Goal: Information Seeking & Learning: Check status

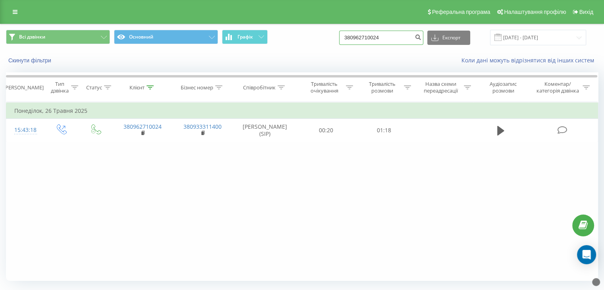
click at [373, 40] on input "380962710024" at bounding box center [381, 38] width 84 height 14
paste input "0 963 539 423"
type input "0 963 539 423"
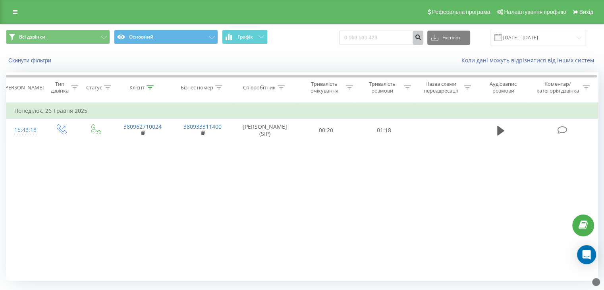
click at [421, 35] on icon "submit" at bounding box center [417, 36] width 7 height 5
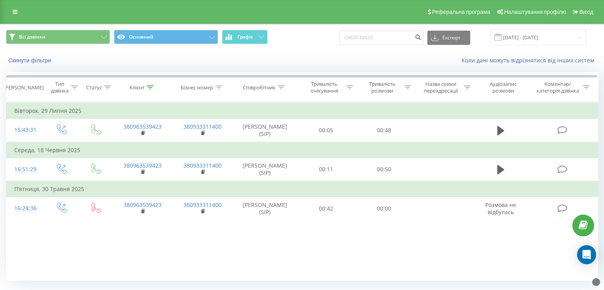
click at [314, 51] on div "Скинути фільтри Коли дані можуть відрізнятися вiд інших систем" at bounding box center [301, 60] width 603 height 19
